Goal: Task Accomplishment & Management: Complete application form

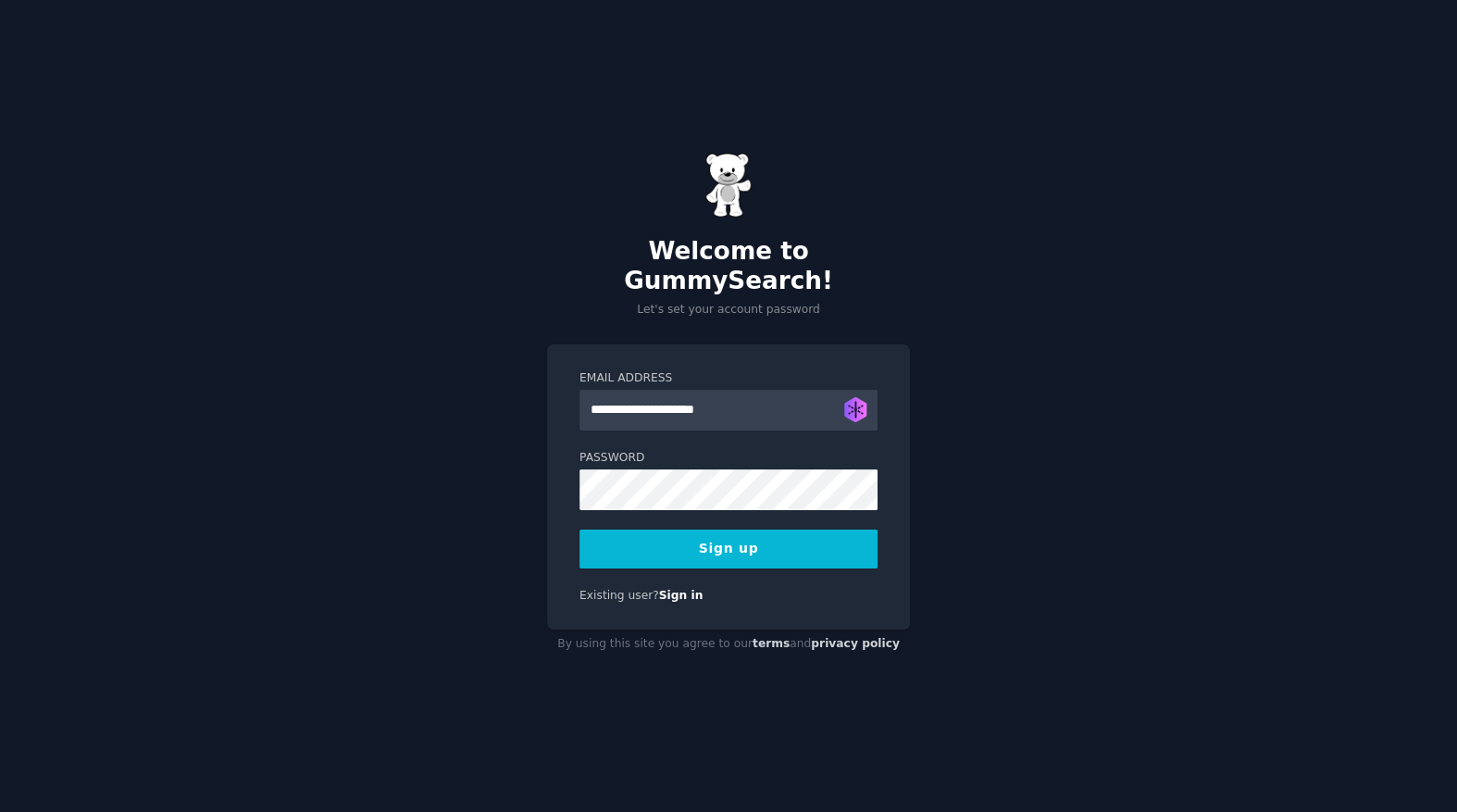
type input "**********"
click at [580, 529] on button "Sign up" at bounding box center [728, 549] width 298 height 38
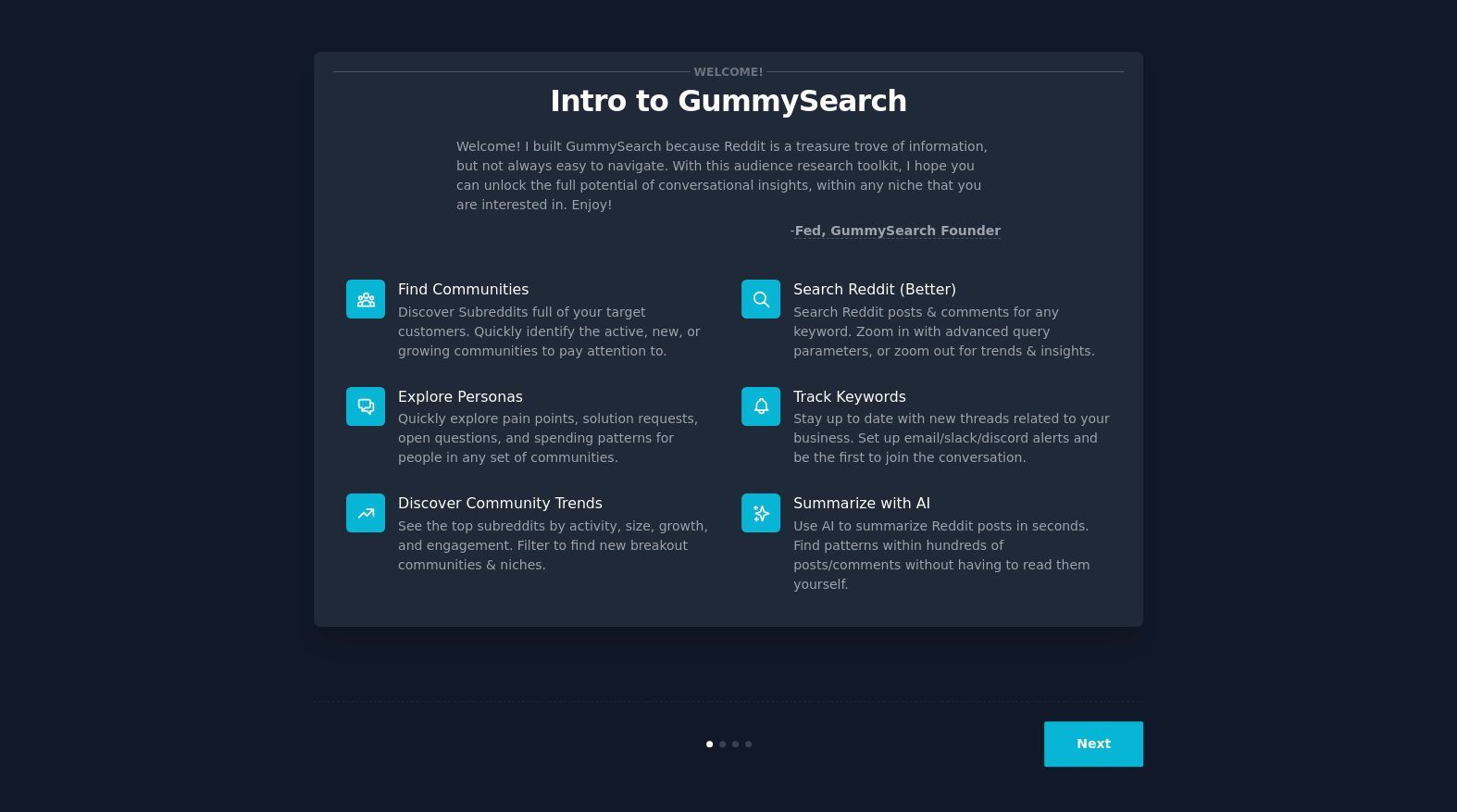
click at [1099, 732] on button "Next" at bounding box center [1093, 743] width 99 height 45
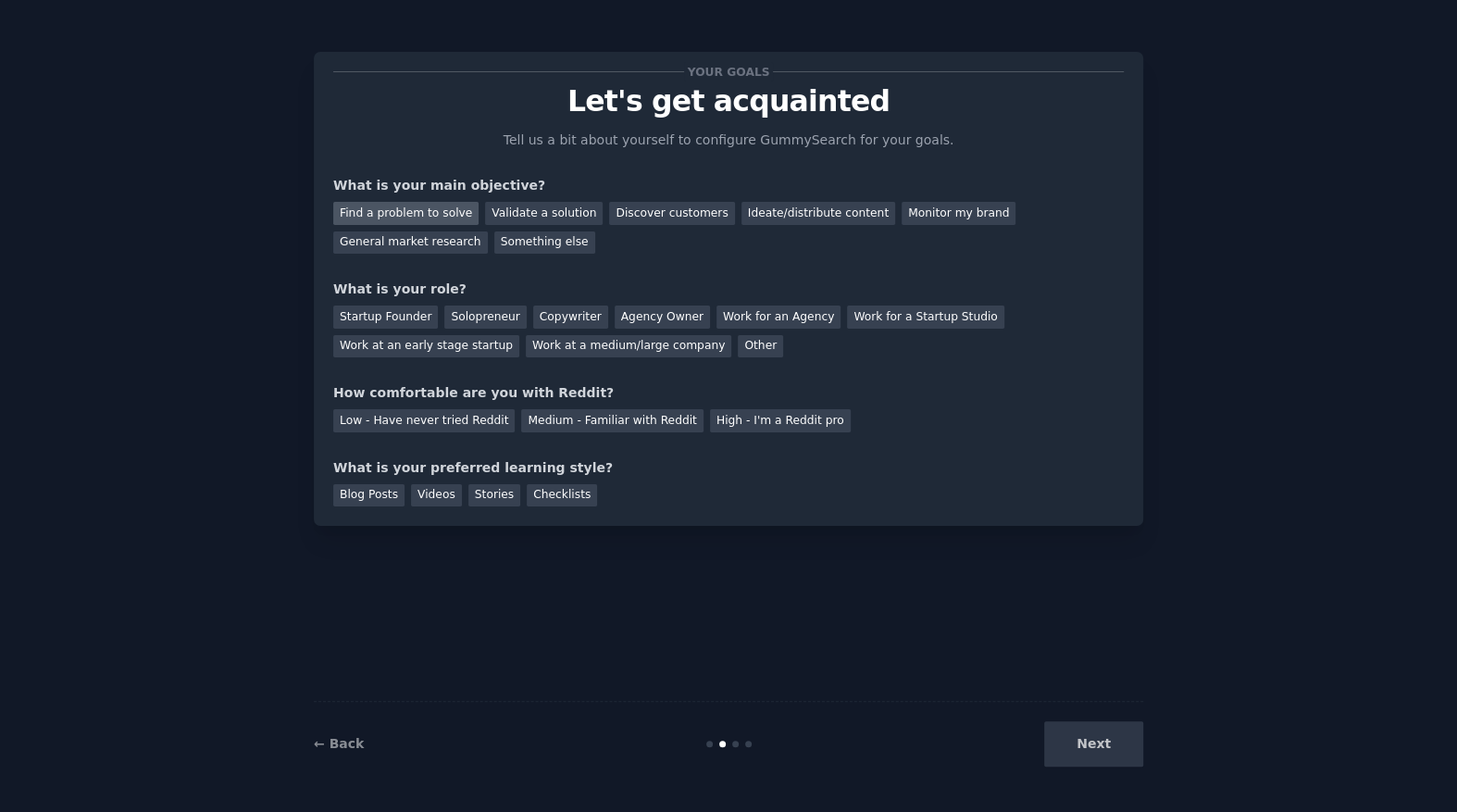
click at [388, 206] on div "Find a problem to solve" at bounding box center [406, 213] width 145 height 23
click at [487, 232] on div "General market research" at bounding box center [410, 243] width 155 height 23
click at [415, 214] on div "Find a problem to solve" at bounding box center [406, 213] width 145 height 23
click at [446, 310] on div "Solopreneur" at bounding box center [484, 317] width 82 height 23
click at [628, 418] on div "Medium - Familiar with Reddit" at bounding box center [611, 421] width 182 height 23
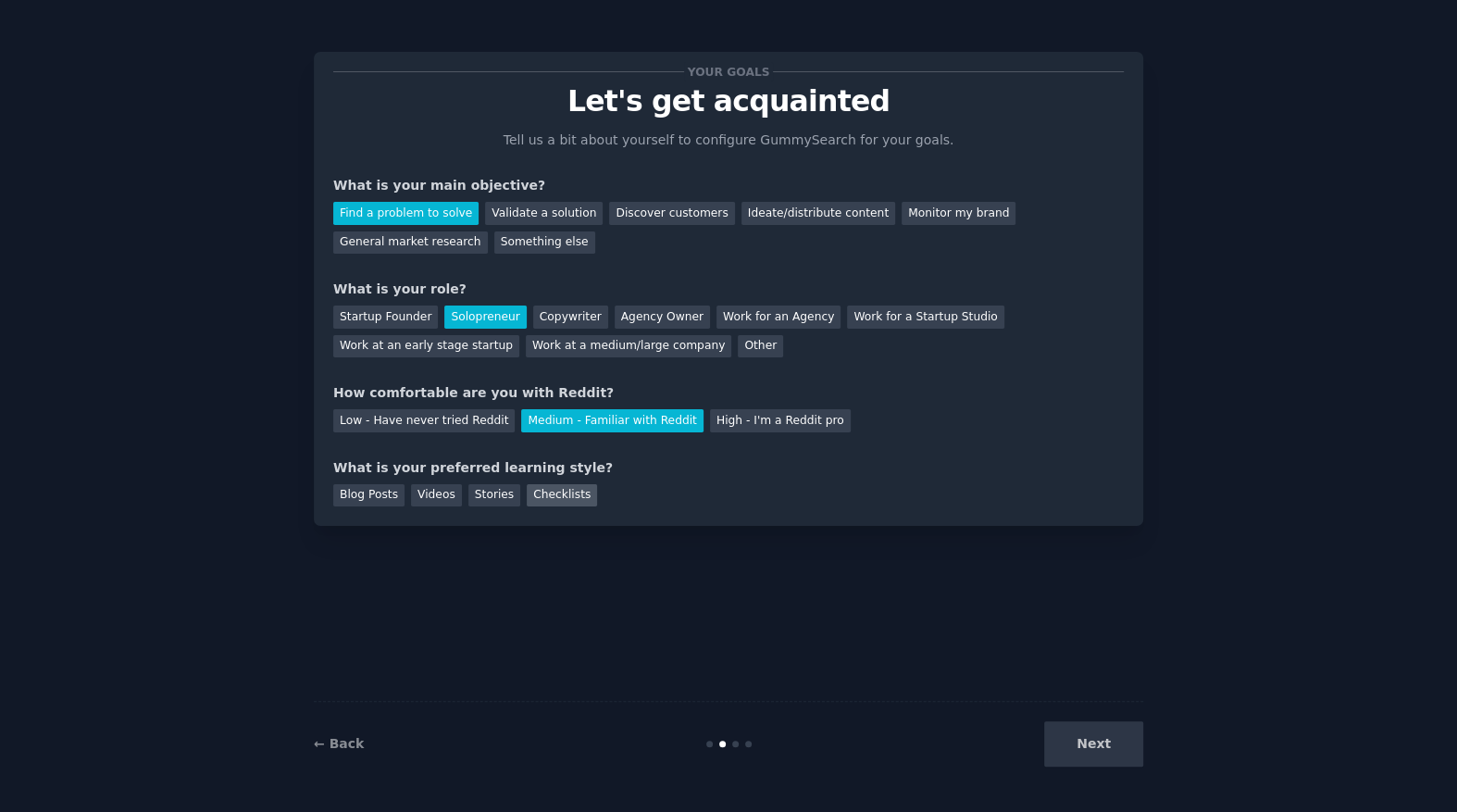
click at [527, 489] on div "Checklists" at bounding box center [561, 496] width 70 height 23
click at [393, 504] on div "Blog Posts" at bounding box center [369, 496] width 71 height 23
click at [527, 489] on div "Checklists" at bounding box center [561, 496] width 70 height 23
click at [1068, 739] on button "Next" at bounding box center [1093, 743] width 99 height 45
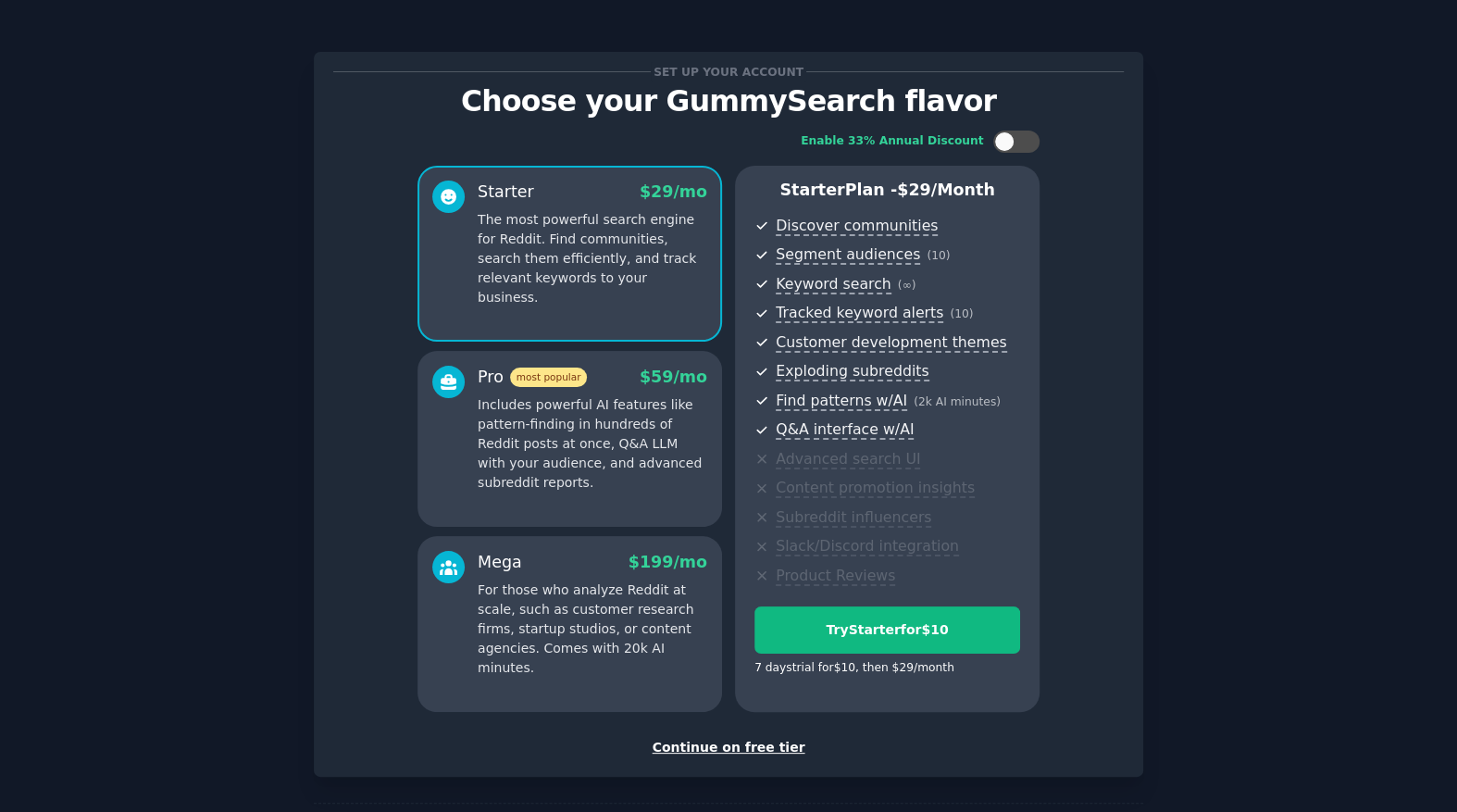
click at [734, 750] on div "Continue on free tier" at bounding box center [728, 748] width 790 height 19
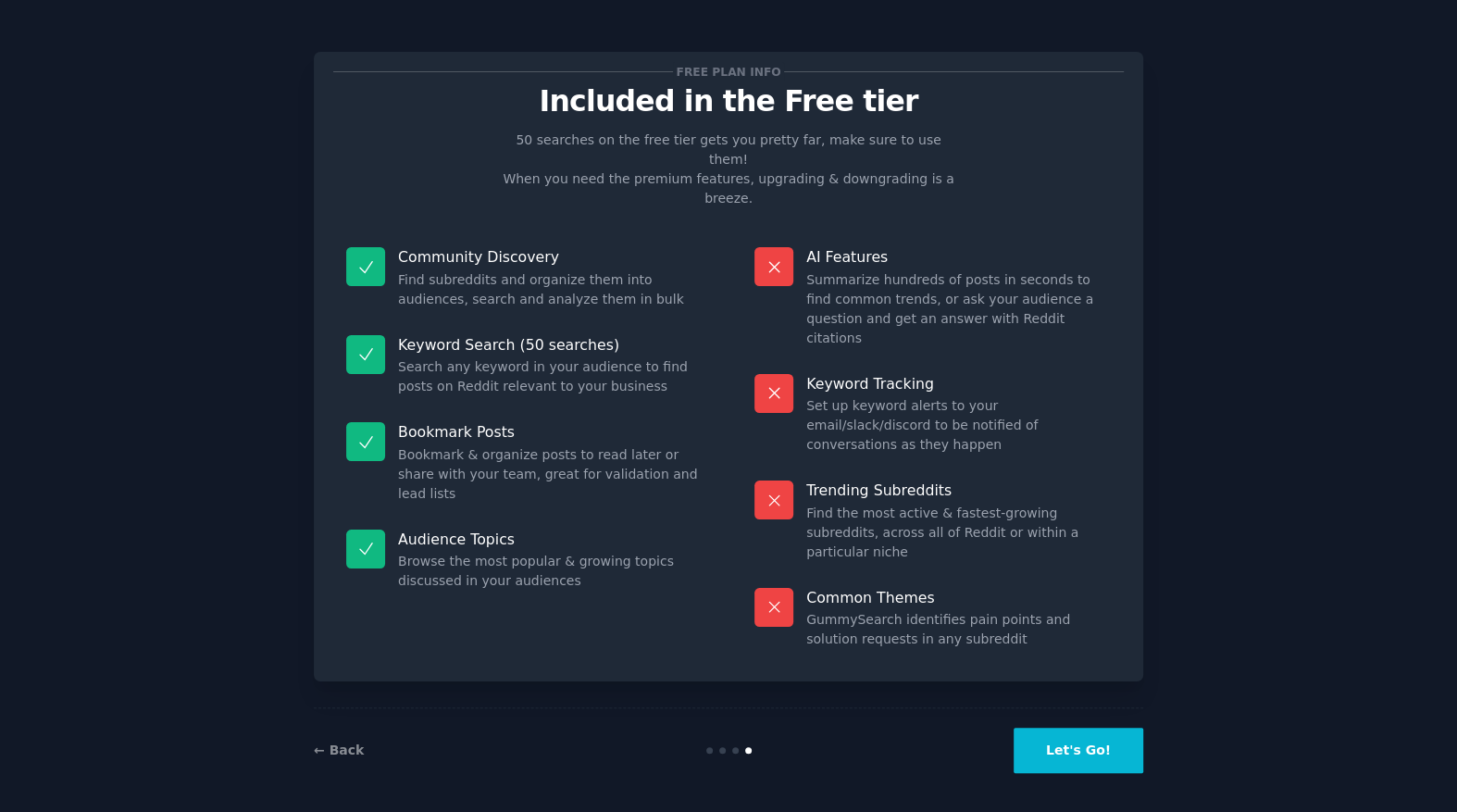
click at [1088, 738] on button "Let's Go!" at bounding box center [1077, 750] width 130 height 45
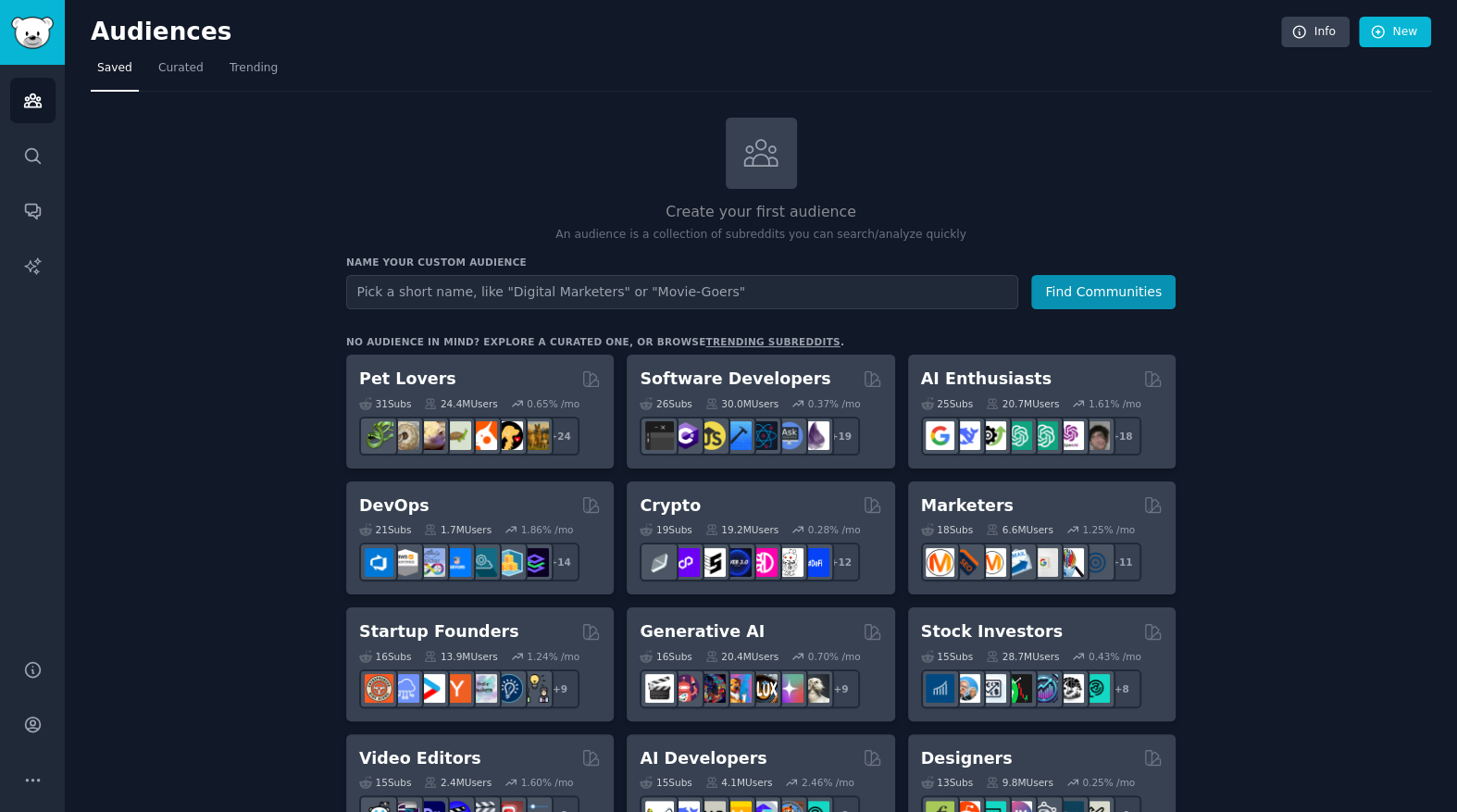
click at [522, 295] on input "text" at bounding box center [681, 292] width 672 height 35
click at [384, 287] on input "text" at bounding box center [681, 292] width 672 height 35
